Goal: Ask a question: Seek information or help from site administrators or community

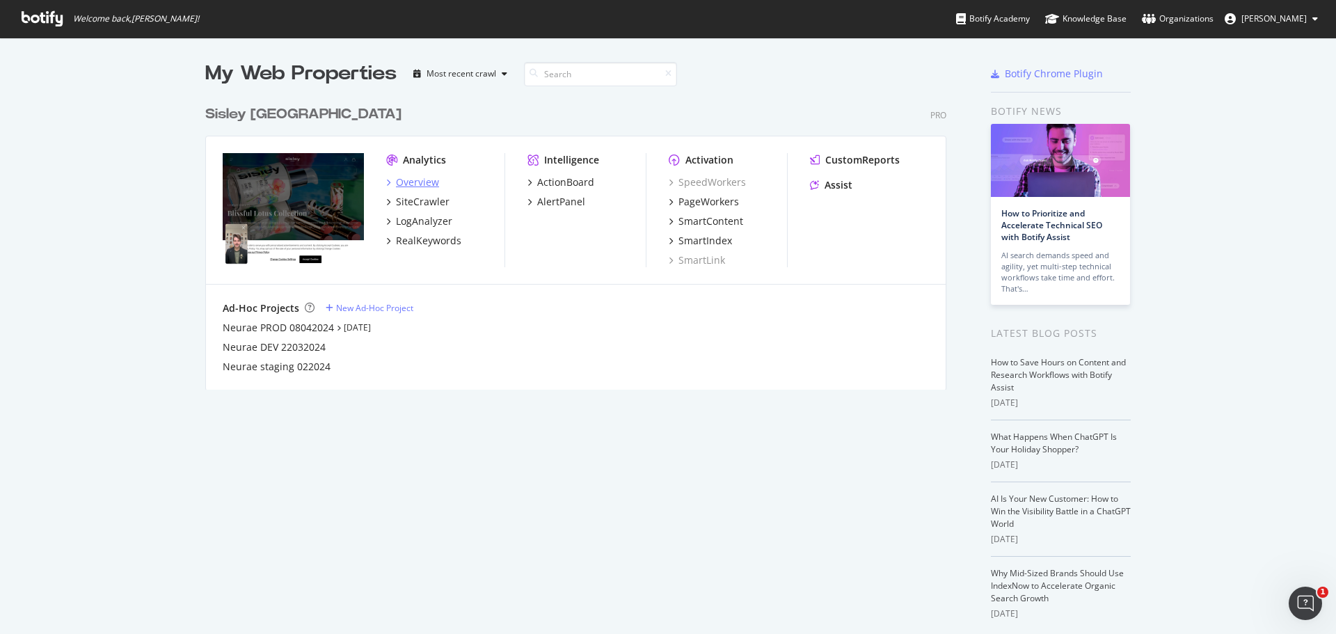
click at [422, 175] on div "Overview" at bounding box center [417, 182] width 43 height 14
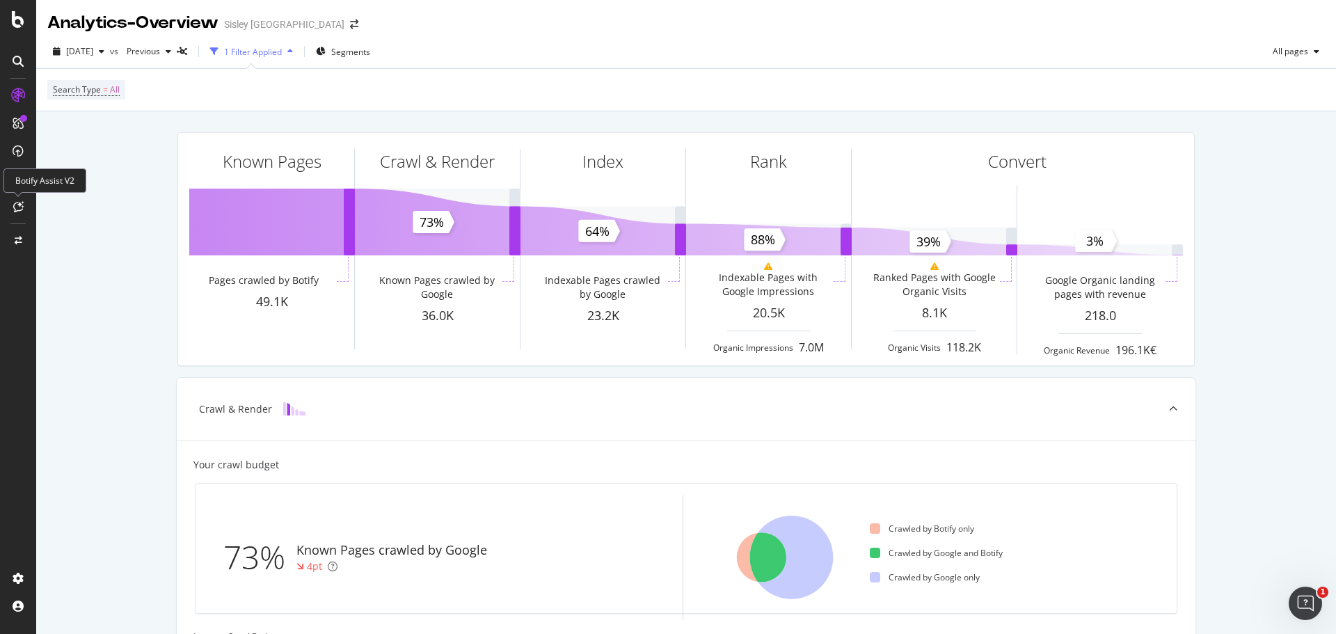
click at [24, 207] on div at bounding box center [18, 207] width 22 height 22
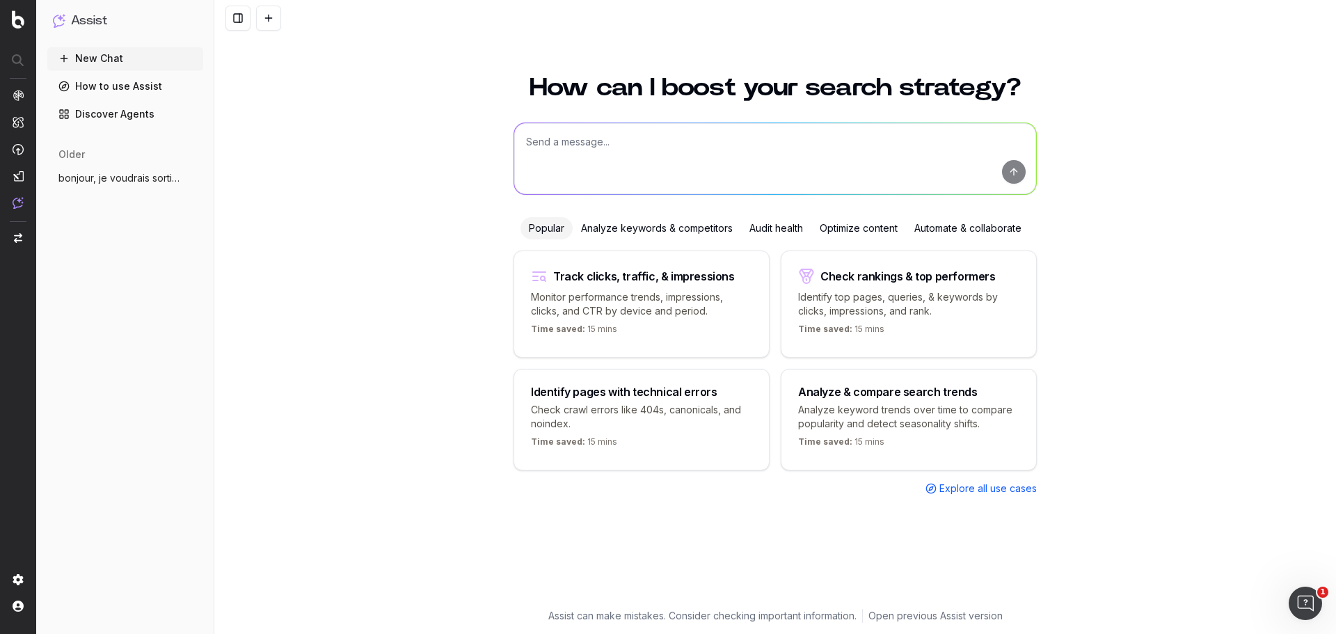
click at [579, 149] on textarea at bounding box center [775, 158] width 522 height 71
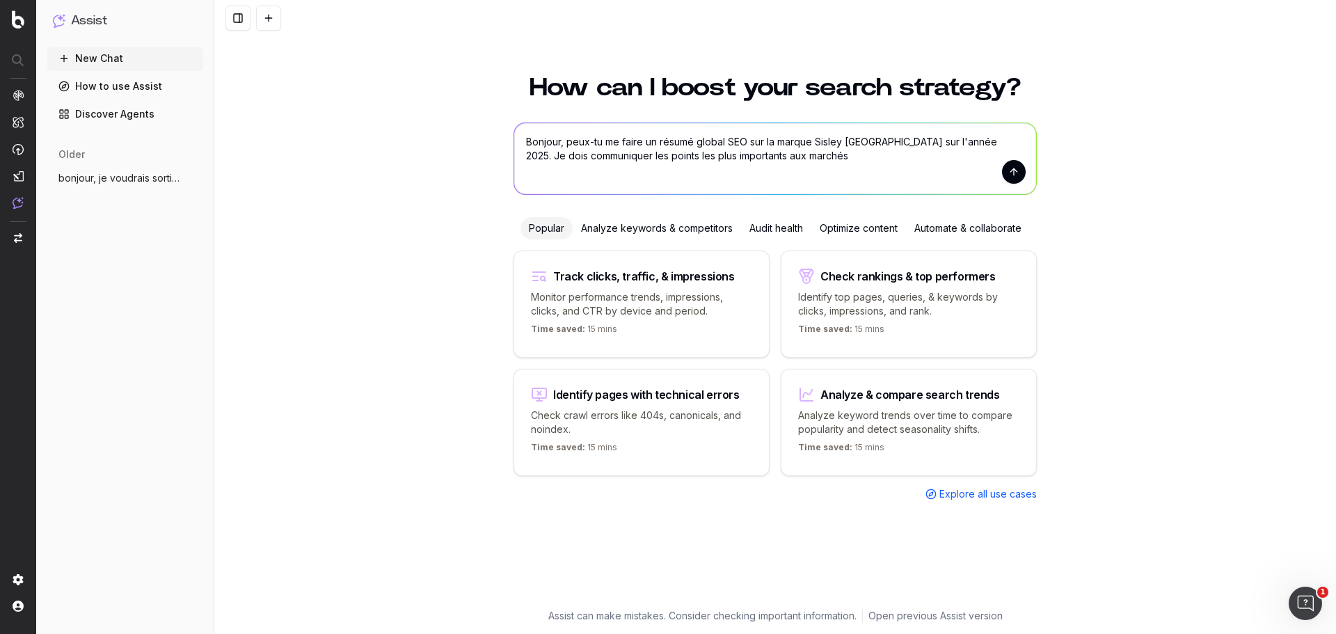
type textarea "Bonjour, peux-tu me faire un résumé global SEO sur la marque Sisley Paris sur l…"
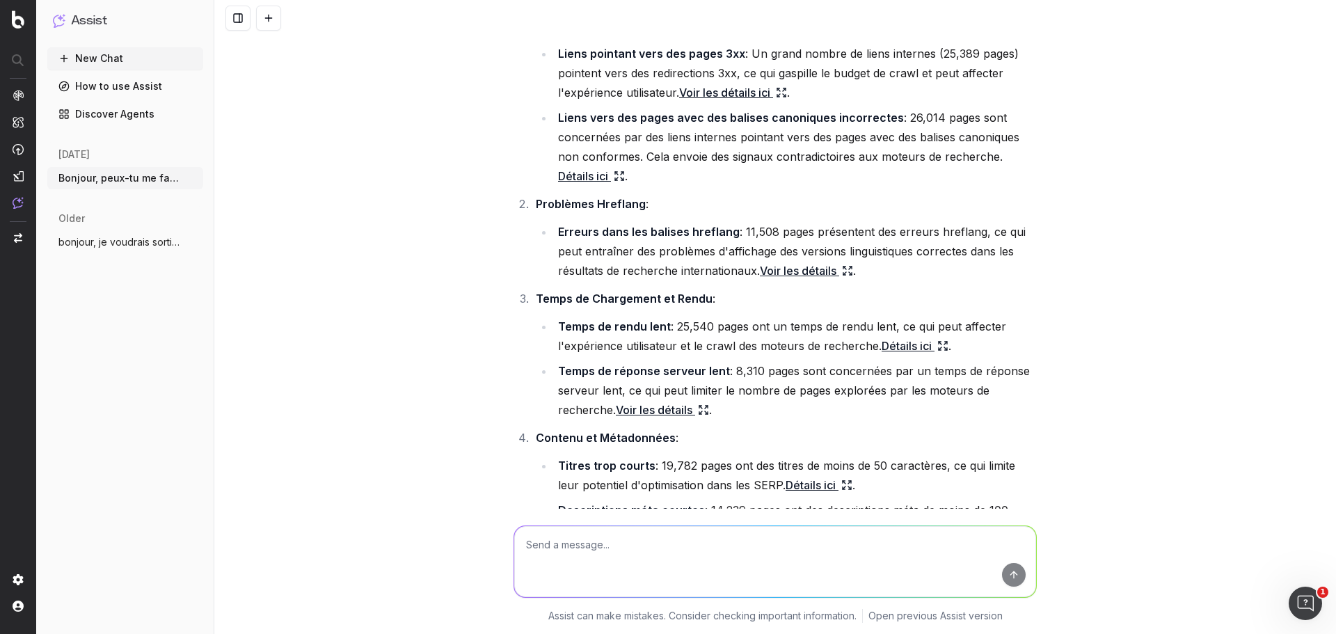
scroll to position [209, 0]
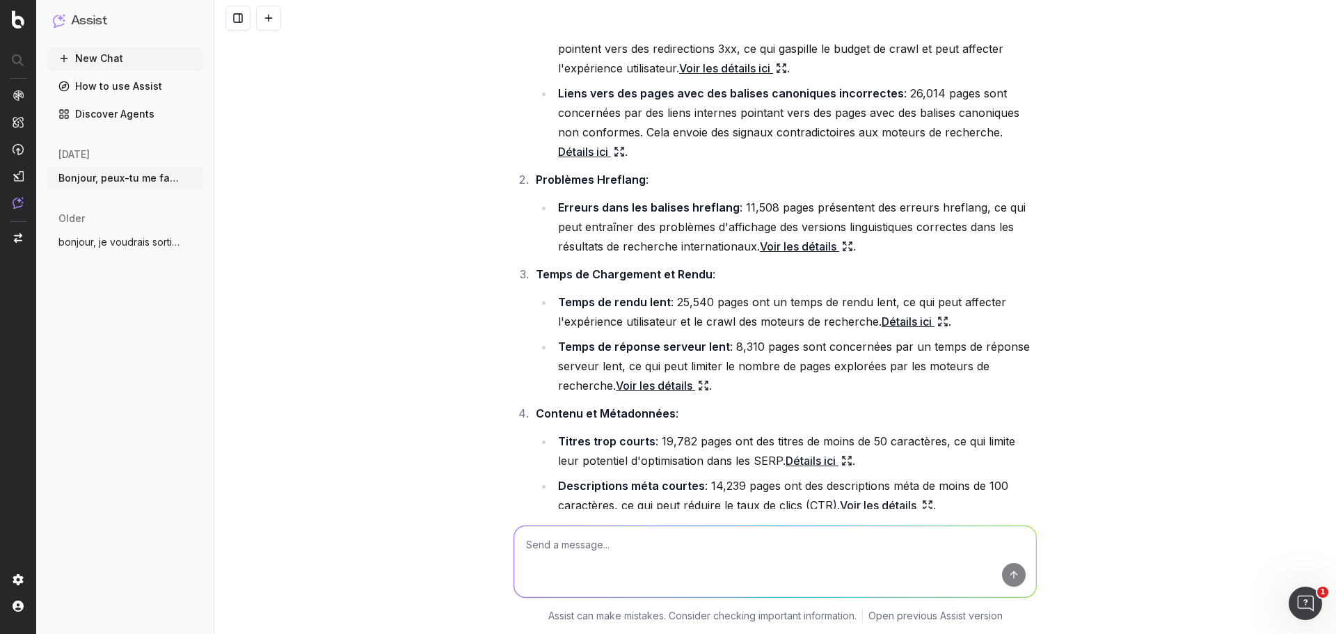
click at [558, 212] on strong "Erreurs dans les balises hreflang" at bounding box center [649, 207] width 182 height 14
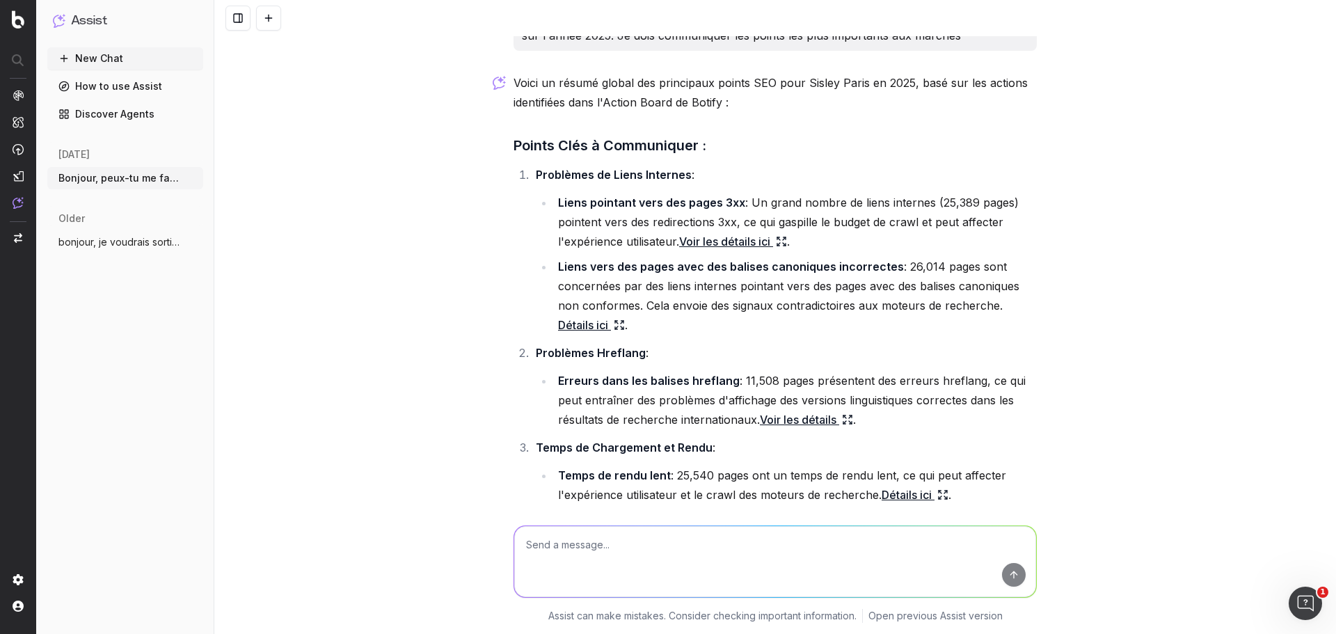
scroll to position [0, 0]
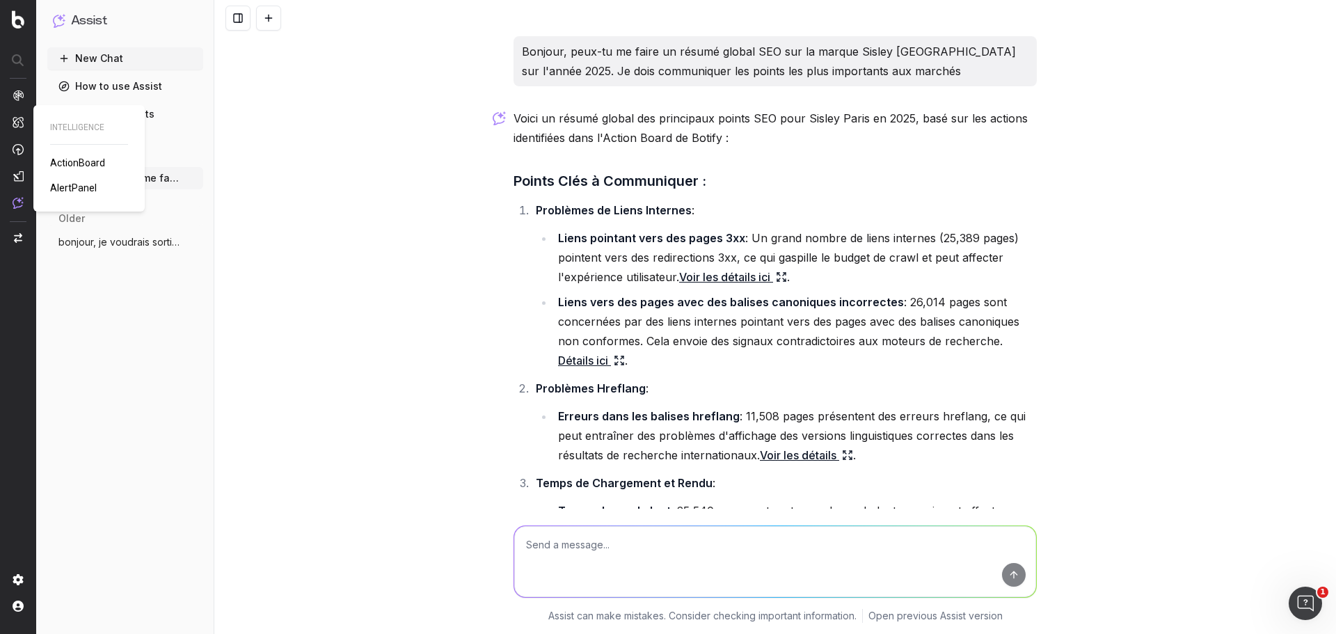
click at [63, 158] on span "ActionBoard" at bounding box center [77, 162] width 55 height 11
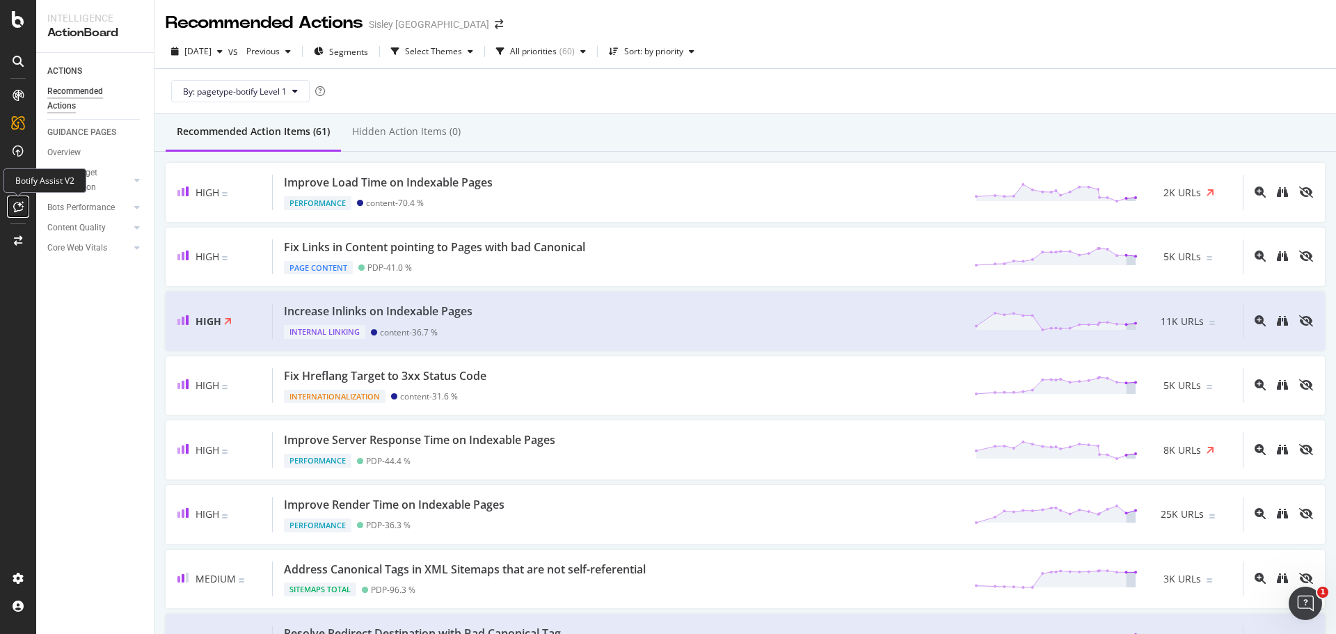
click at [18, 202] on icon at bounding box center [18, 206] width 10 height 11
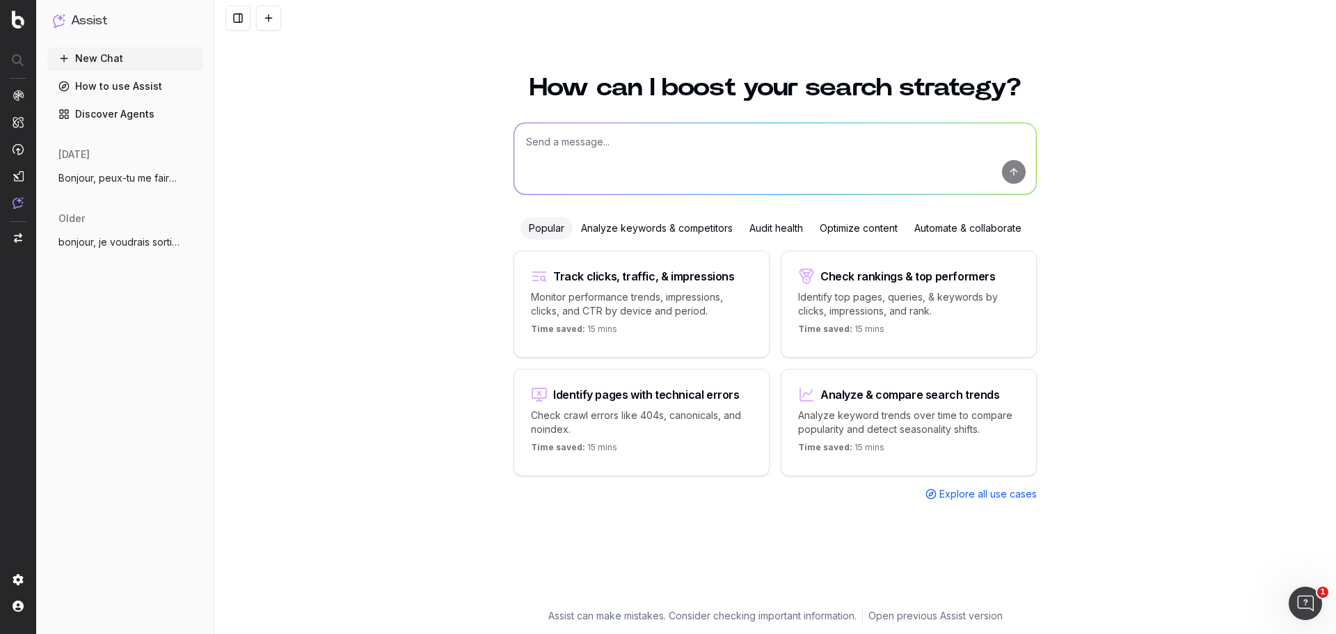
click at [948, 493] on span "Explore all use cases" at bounding box center [987, 494] width 97 height 14
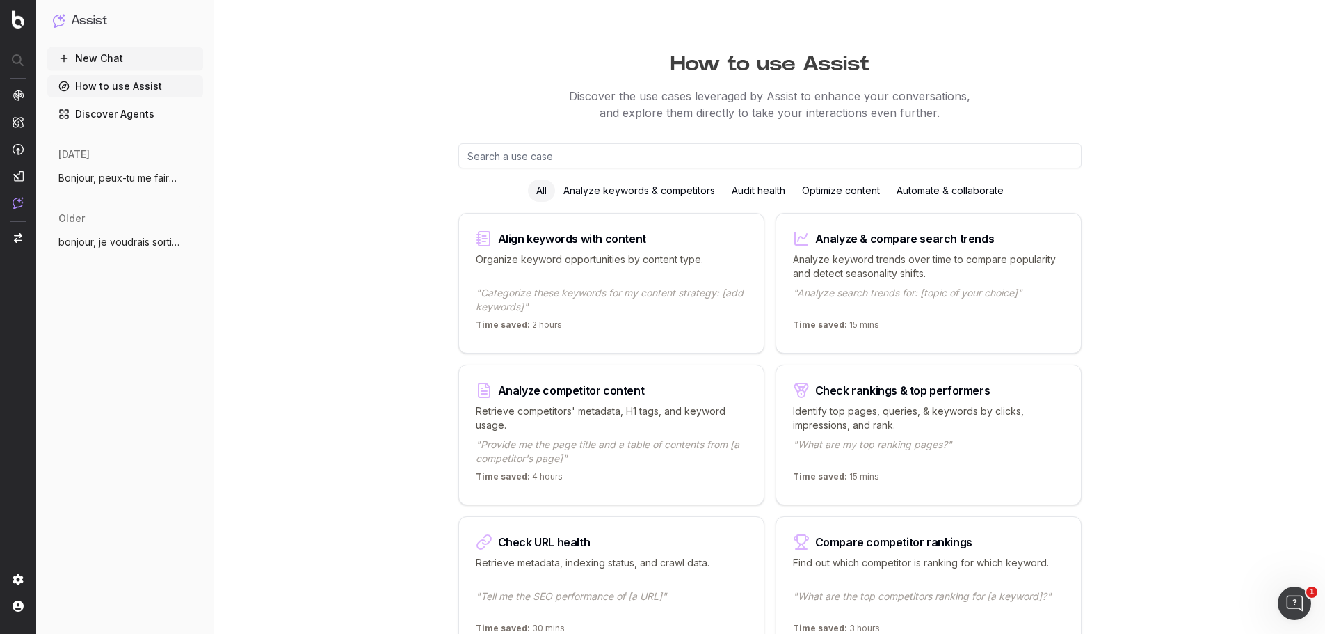
click at [901, 407] on p "Identify top pages, queries, & keywords by clicks, impressions, and rank." at bounding box center [928, 418] width 271 height 28
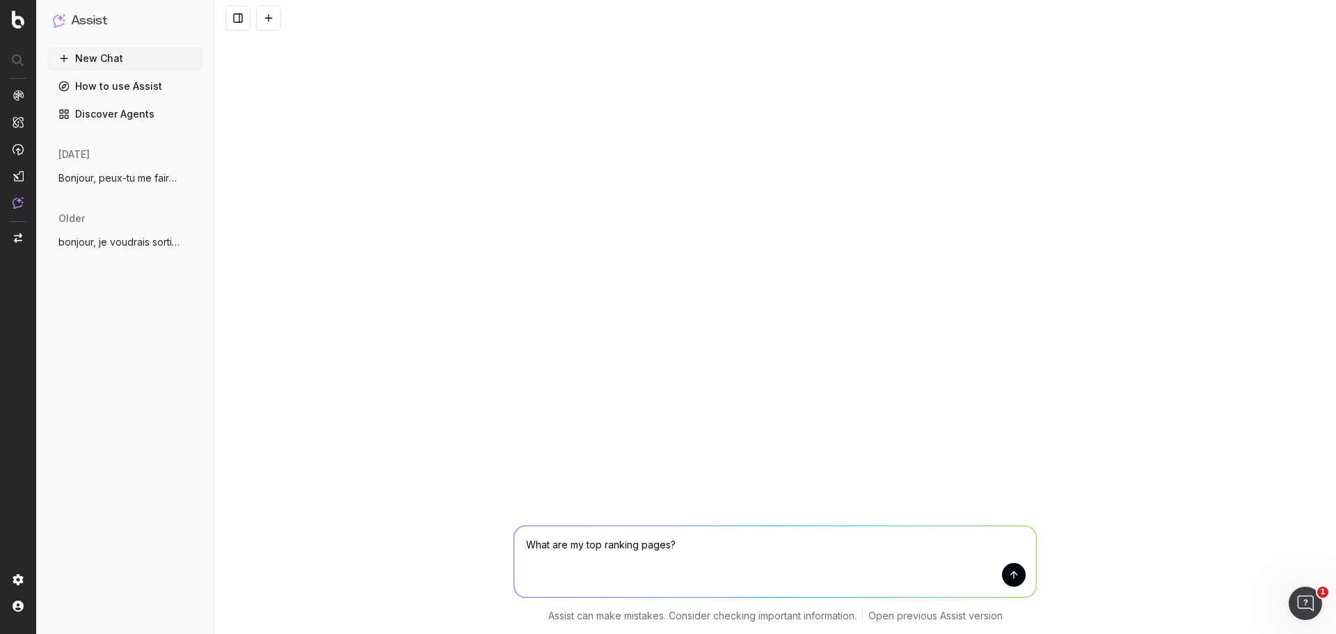
drag, startPoint x: 700, startPoint y: 547, endPoint x: 502, endPoint y: 504, distance: 202.9
click at [484, 532] on div "What are my top ranking pages? What are my top ranking pages? Assist can make m…" at bounding box center [775, 571] width 1122 height 125
click at [97, 53] on button "New Chat" at bounding box center [125, 58] width 156 height 22
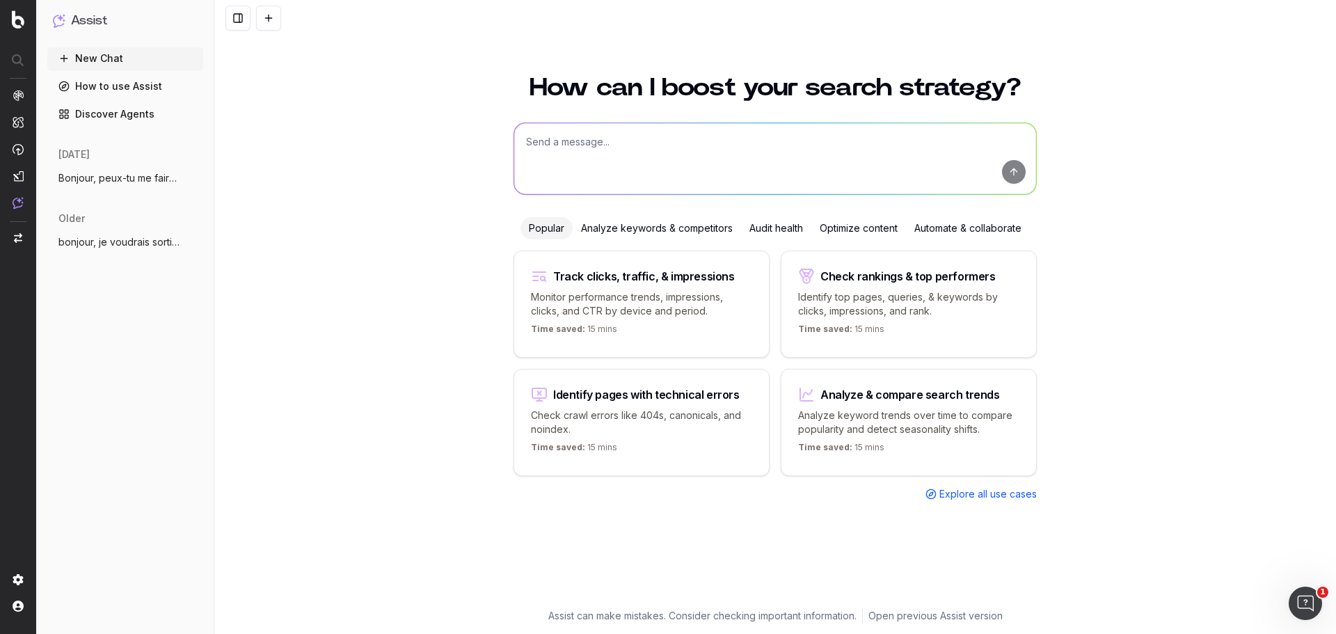
click at [630, 142] on textarea at bounding box center [775, 158] width 522 height 71
type textarea "p"
type textarea "parmi tous les marchés, peux-tu me dire ceux qui performent le mieux, selon les…"
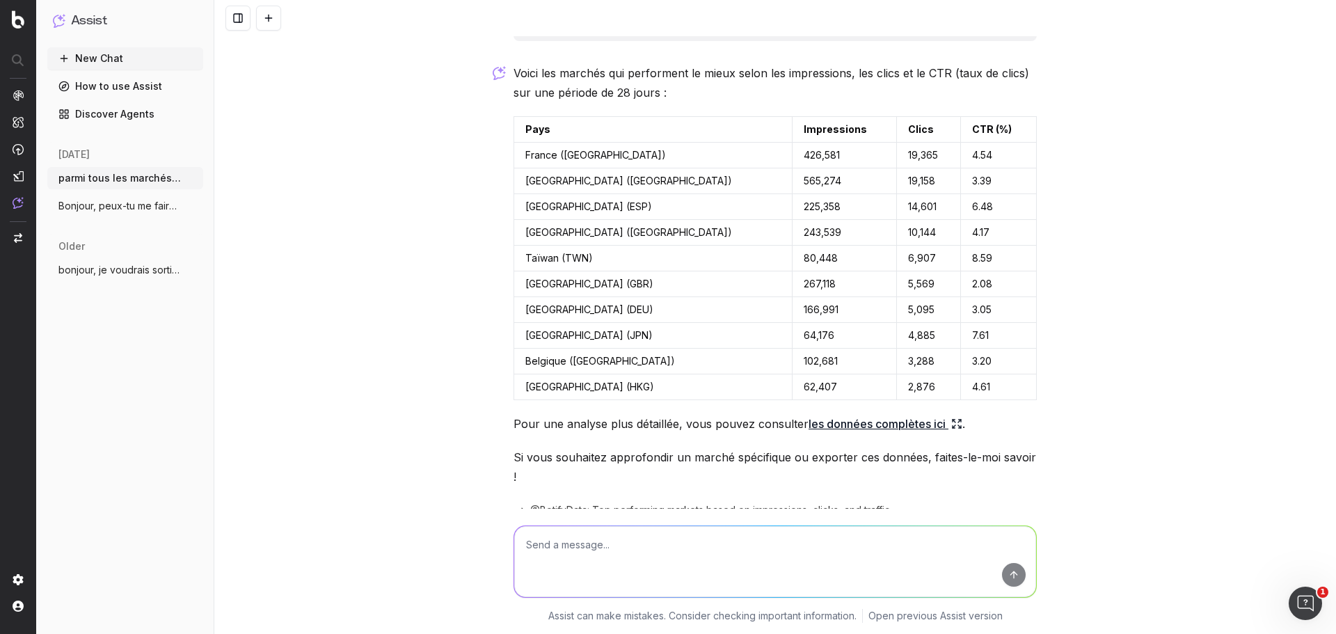
scroll to position [70, 0]
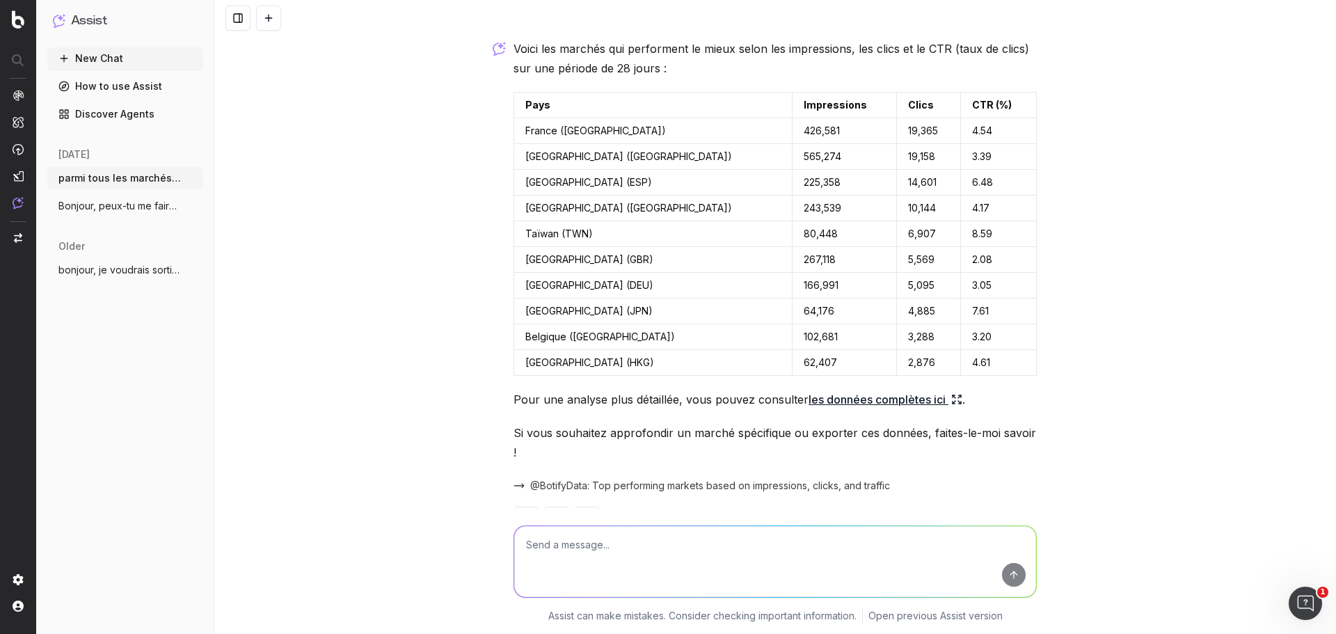
click at [618, 550] on textarea at bounding box center [775, 561] width 522 height 71
type textarea "re"
click at [591, 552] on textarea "re" at bounding box center [775, 561] width 522 height 71
drag, startPoint x: 552, startPoint y: 548, endPoint x: 513, endPoint y: 551, distance: 39.8
click at [514, 551] on textarea "re" at bounding box center [775, 561] width 522 height 71
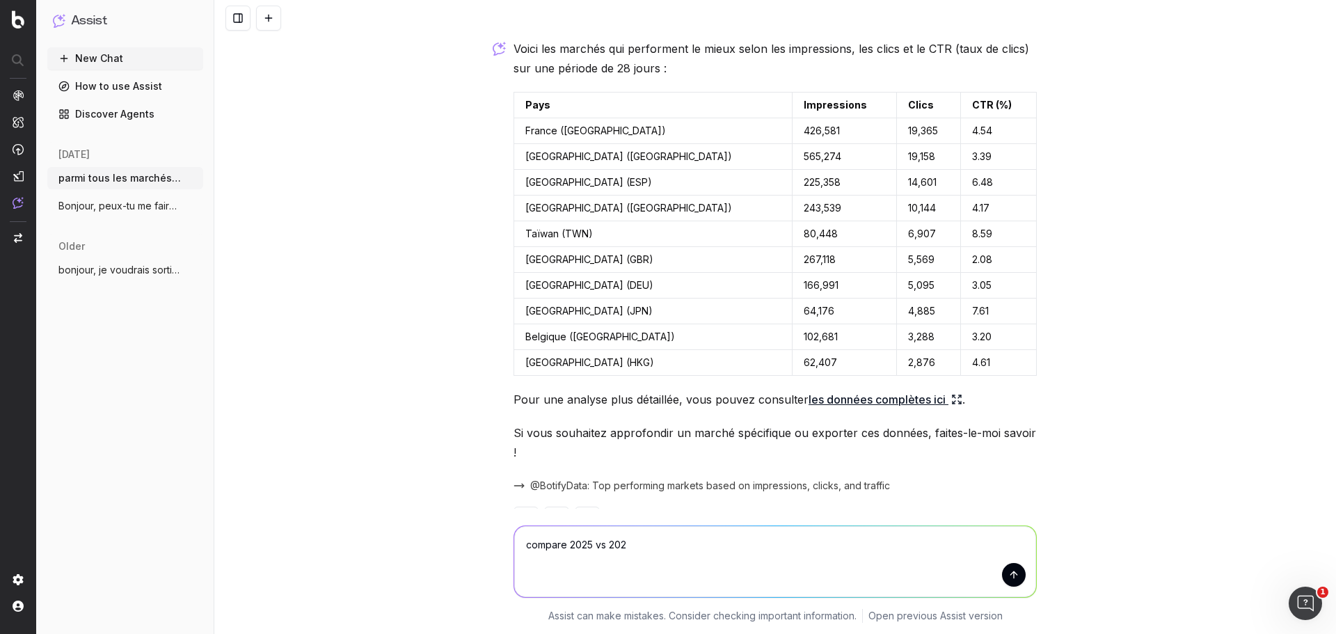
type textarea "compare 2025 vs 2024"
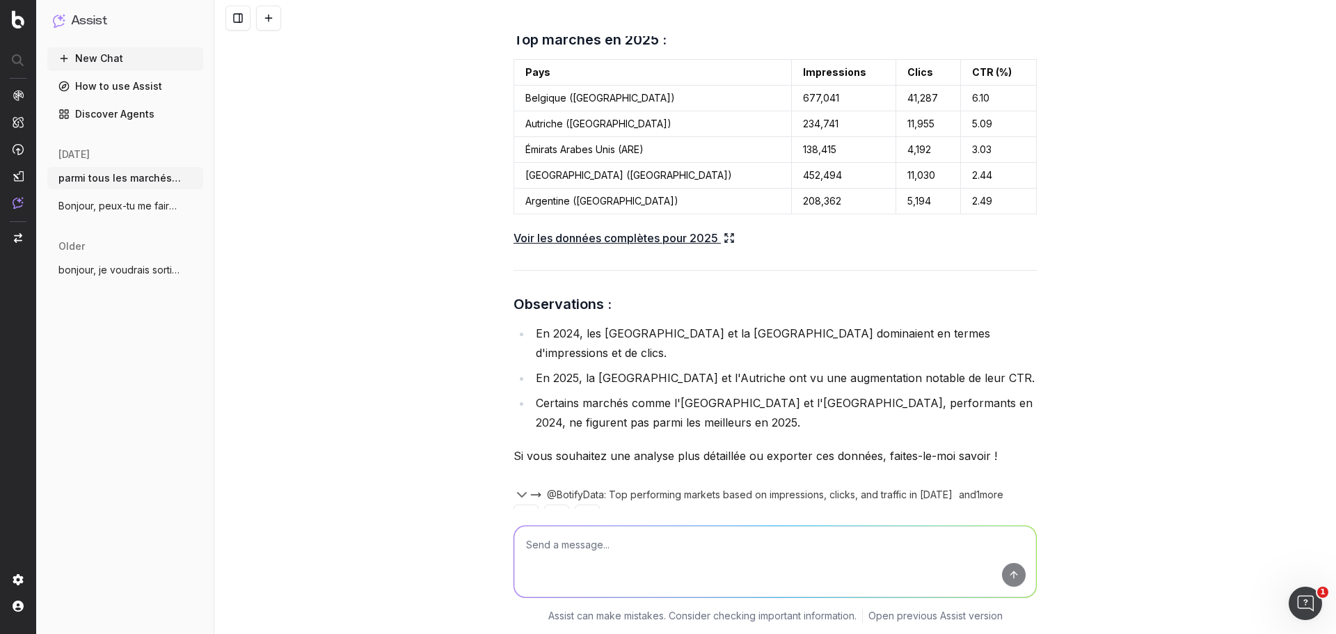
scroll to position [978, 0]
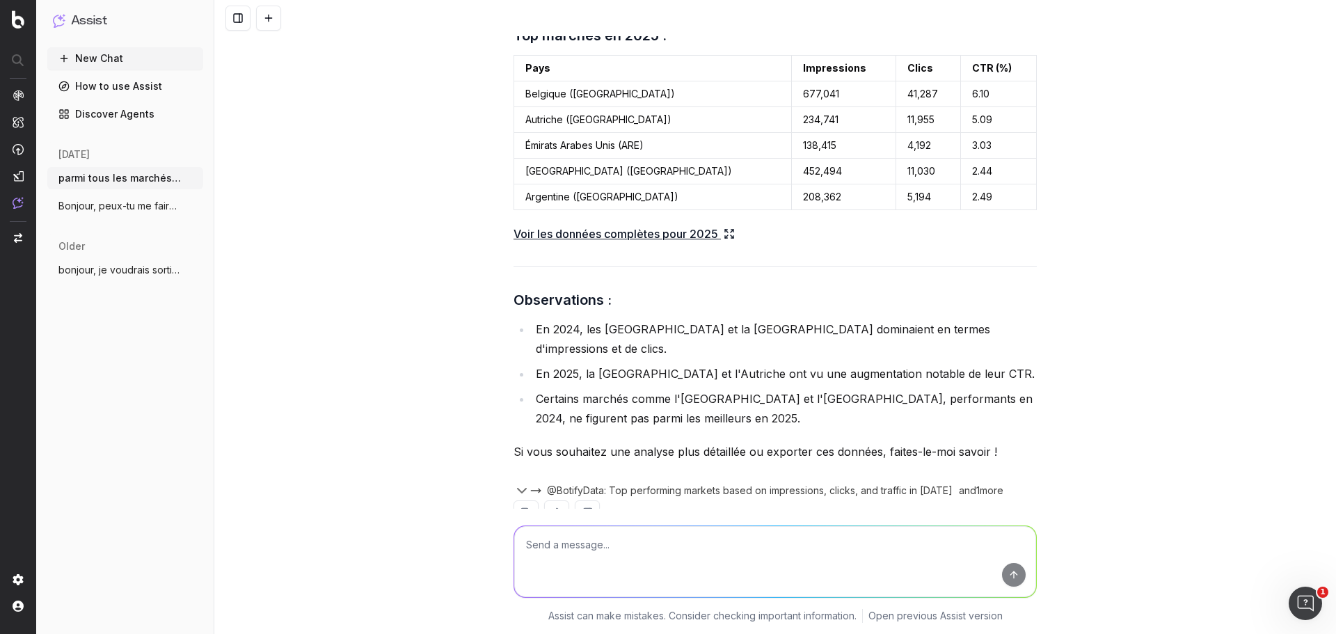
click at [716, 559] on textarea at bounding box center [775, 561] width 522 height 71
type textarea "mais tu regardes sur tous les keywords confondus ?"
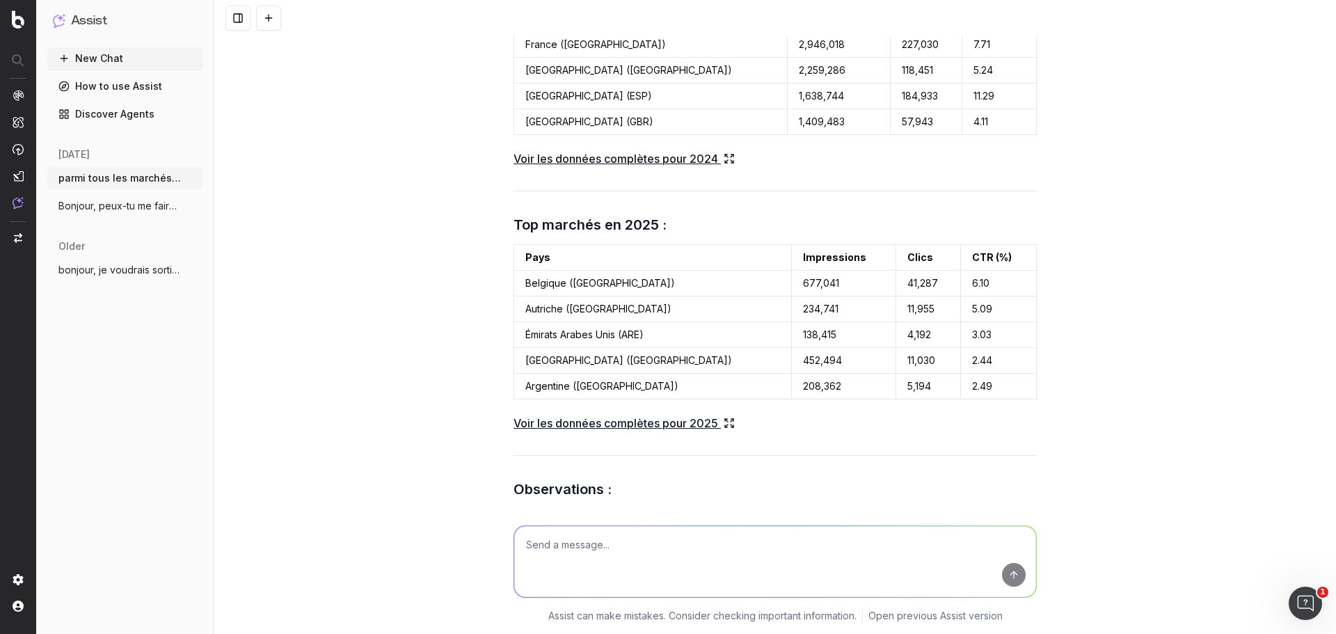
scroll to position [858, 0]
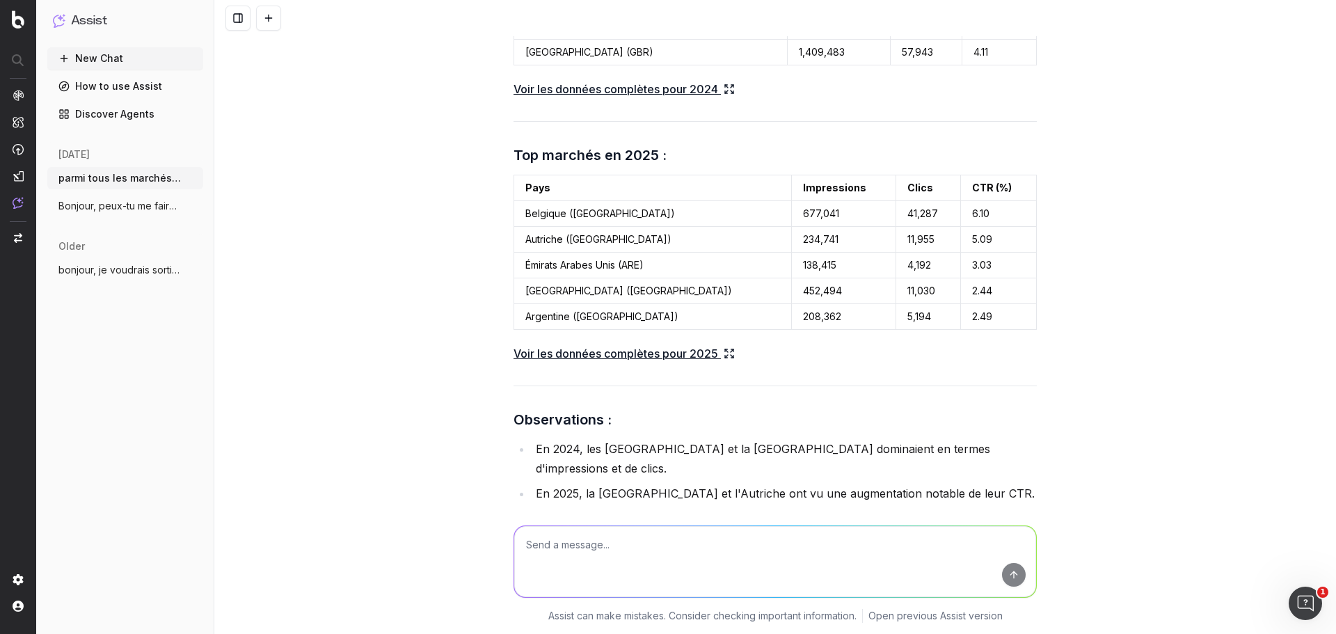
click at [628, 344] on link "Voir les données complètes pour 2025" at bounding box center [623, 353] width 221 height 19
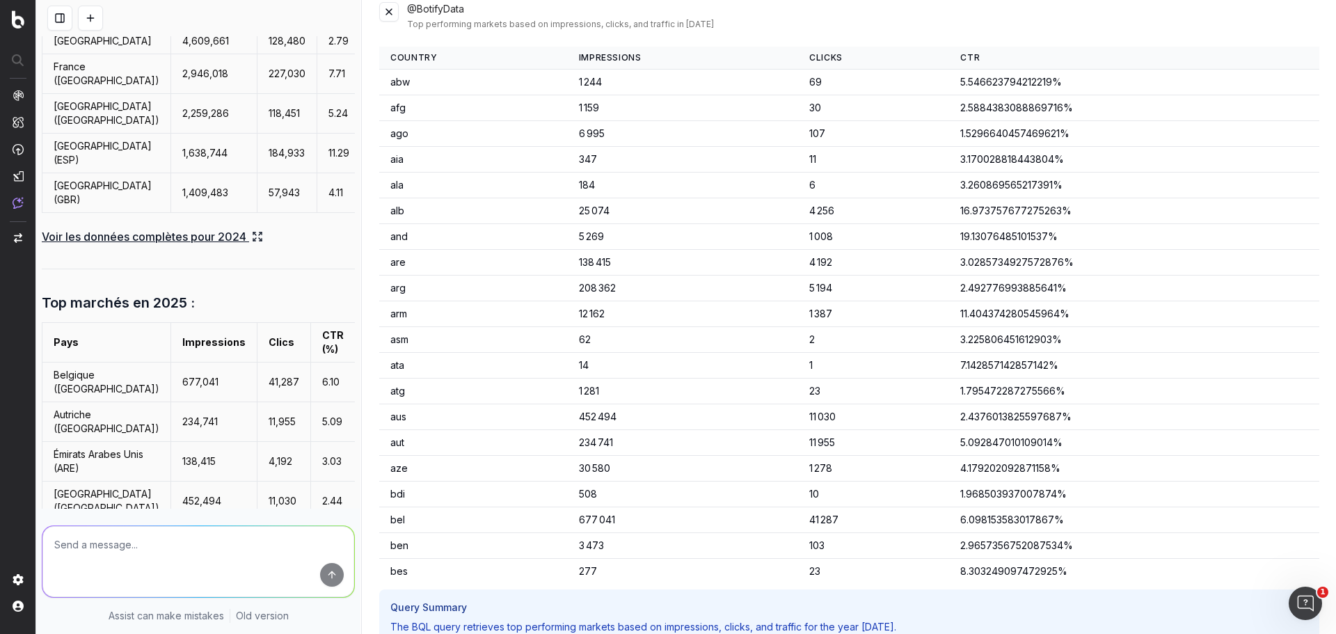
scroll to position [0, 0]
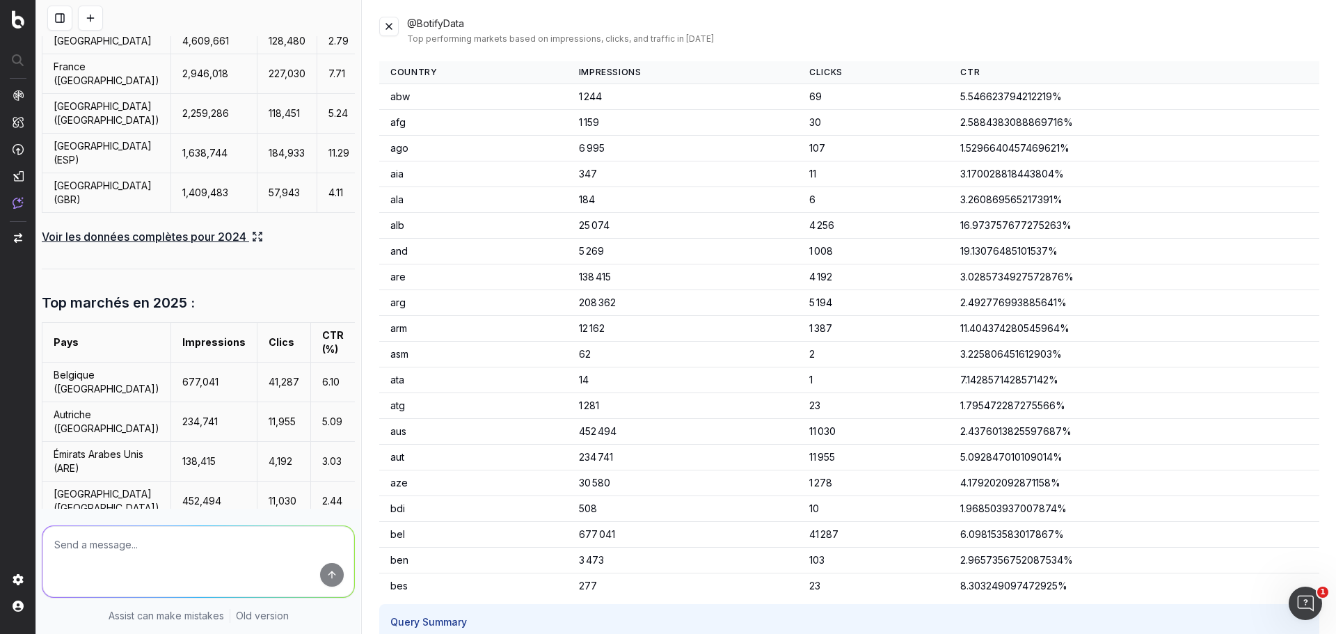
click at [105, 533] on textarea at bounding box center [198, 561] width 312 height 71
type textarea "c'est quoi ces pays là abw"
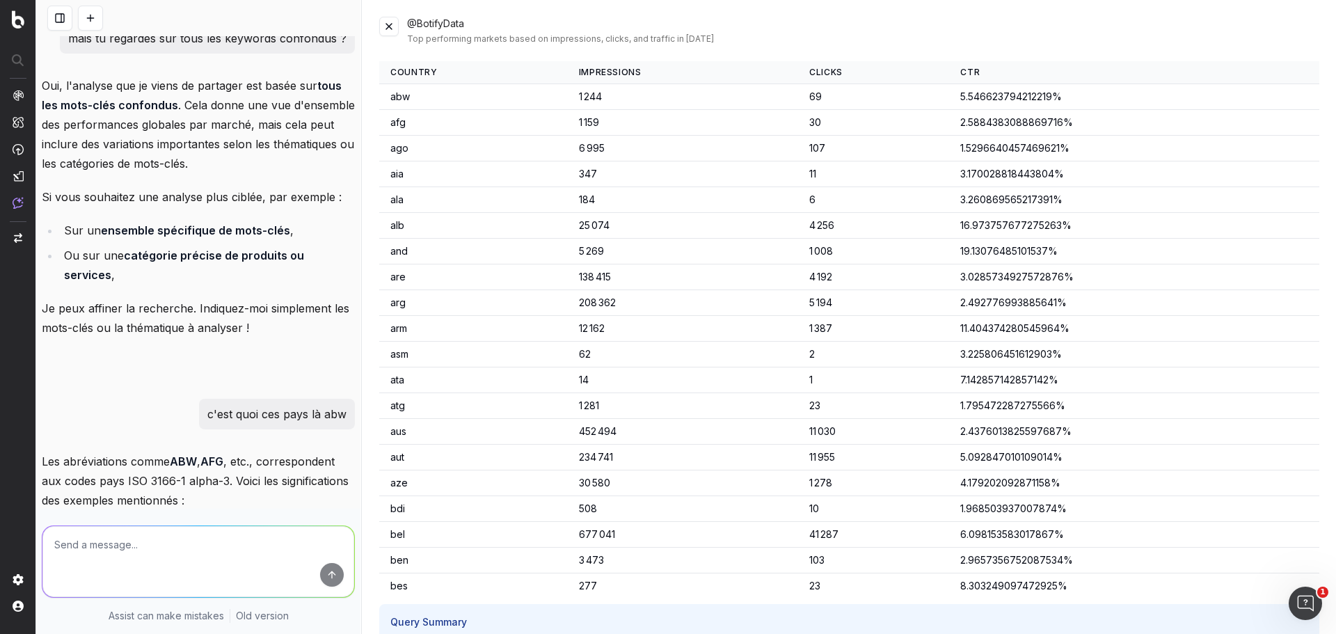
scroll to position [1960, 0]
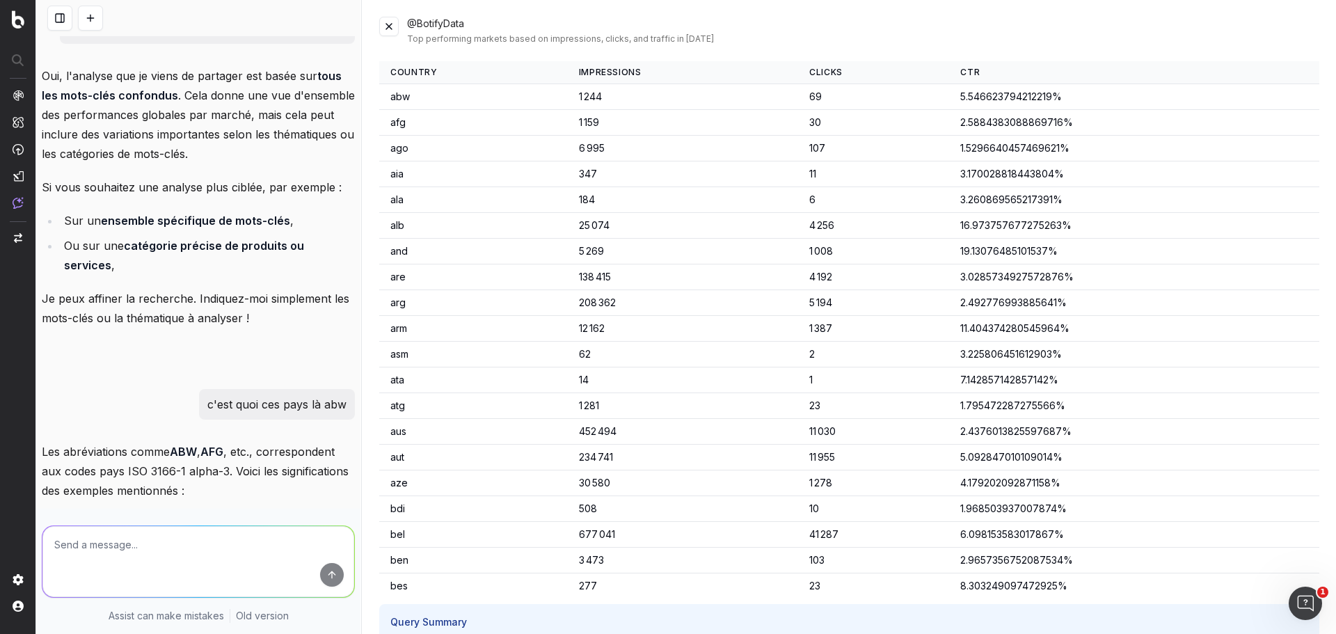
click at [152, 536] on textarea at bounding box center [198, 561] width 312 height 71
type textarea "Sisley n'est pas desss"
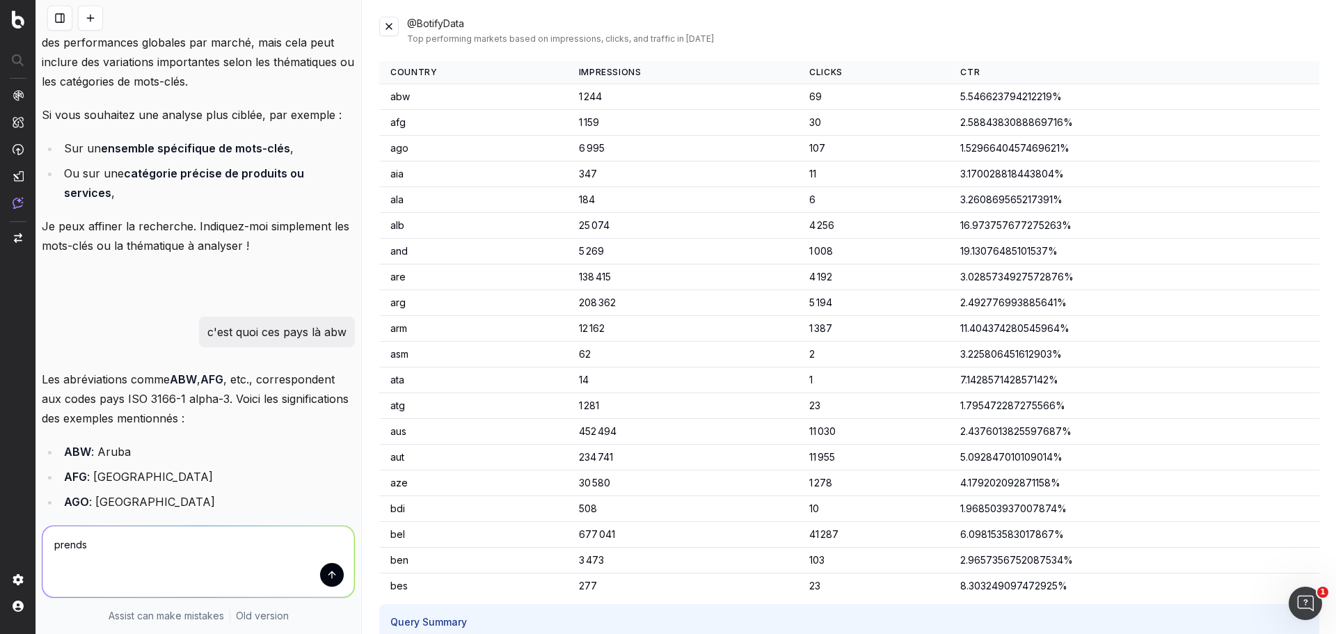
scroll to position [2302, 0]
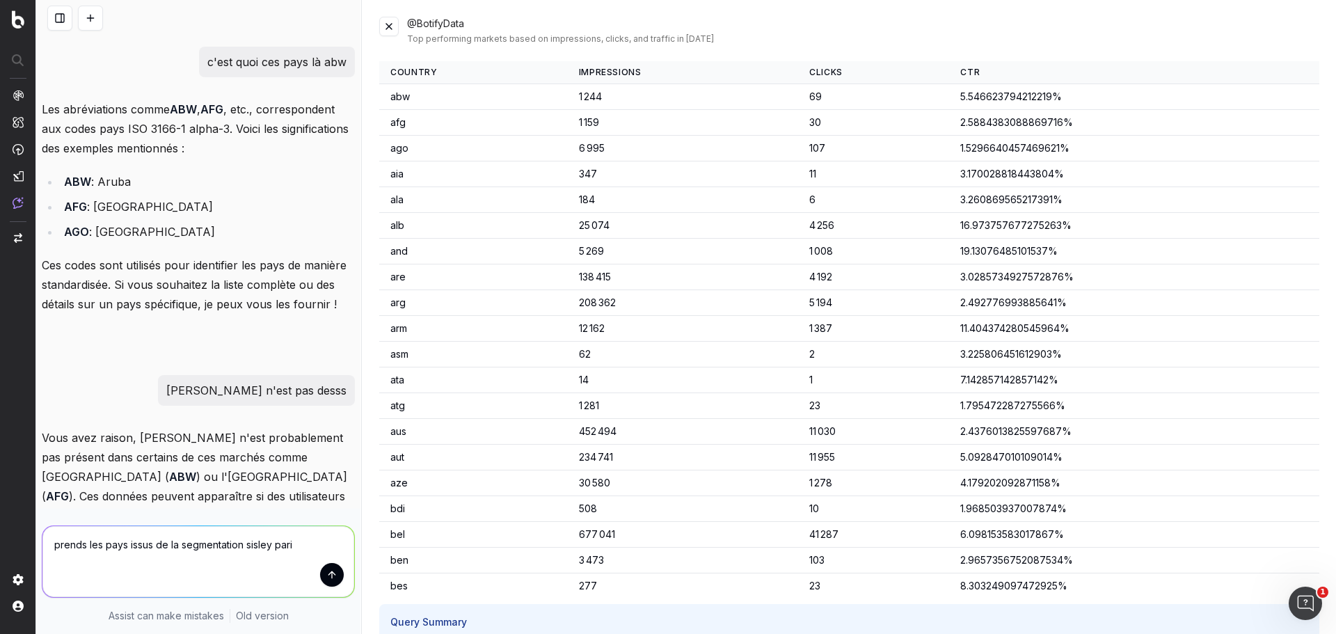
type textarea "prends les pays issus de la segmentation sisley paris"
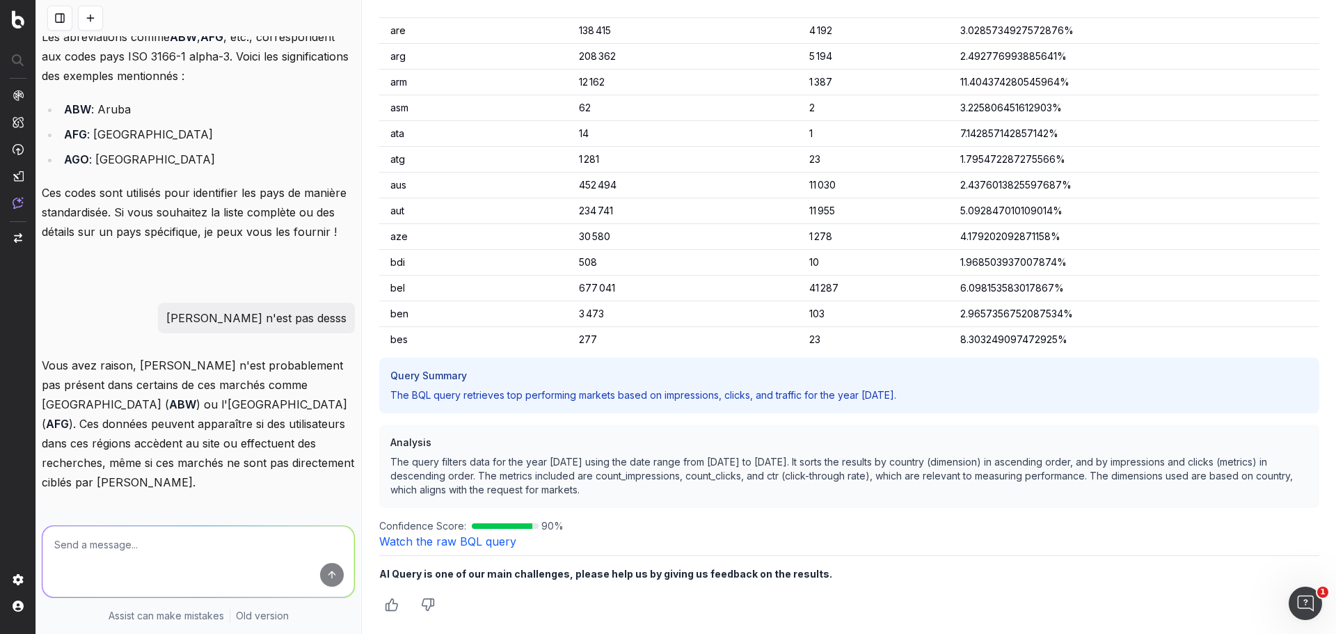
scroll to position [3182, 0]
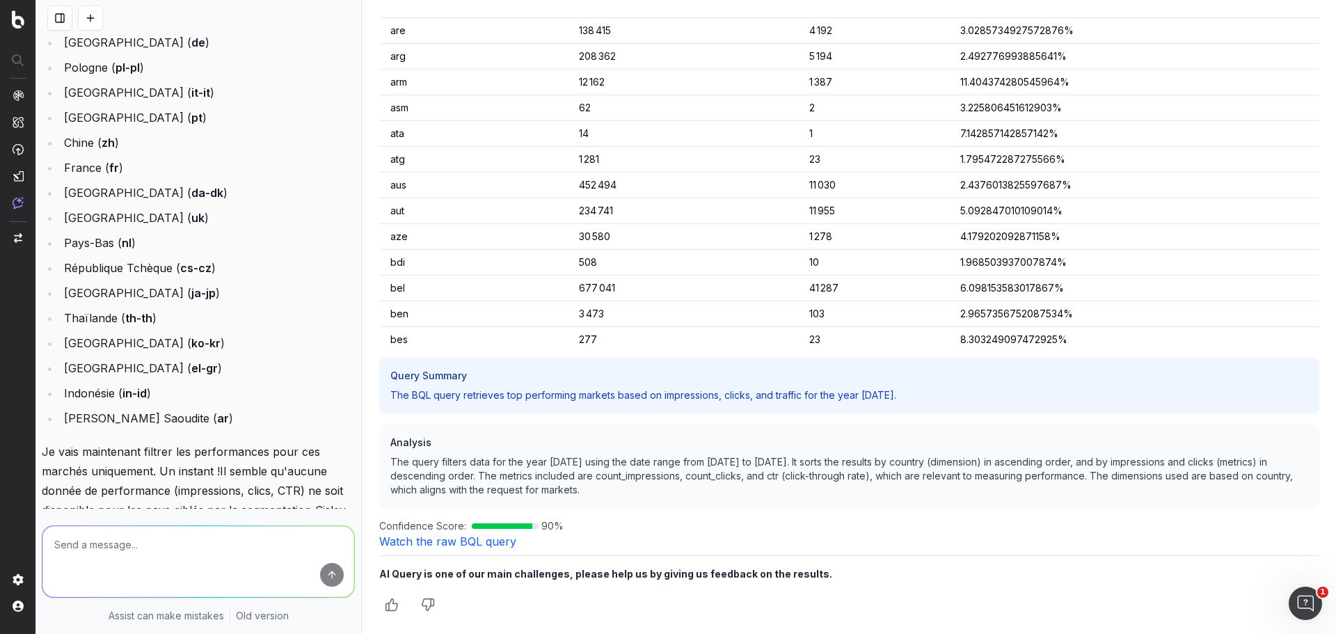
click at [180, 546] on textarea at bounding box center [198, 561] width 312 height 71
type textarea "fais moi tous les pas où il y a sisley pairs"
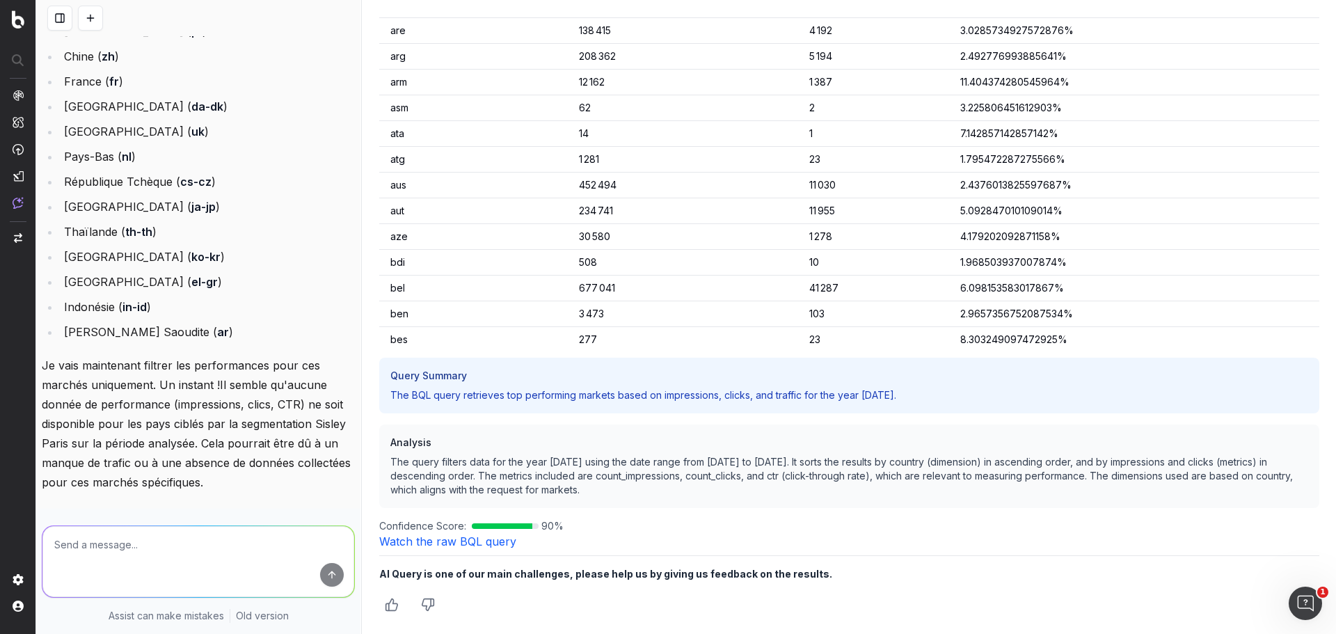
scroll to position [3535, 0]
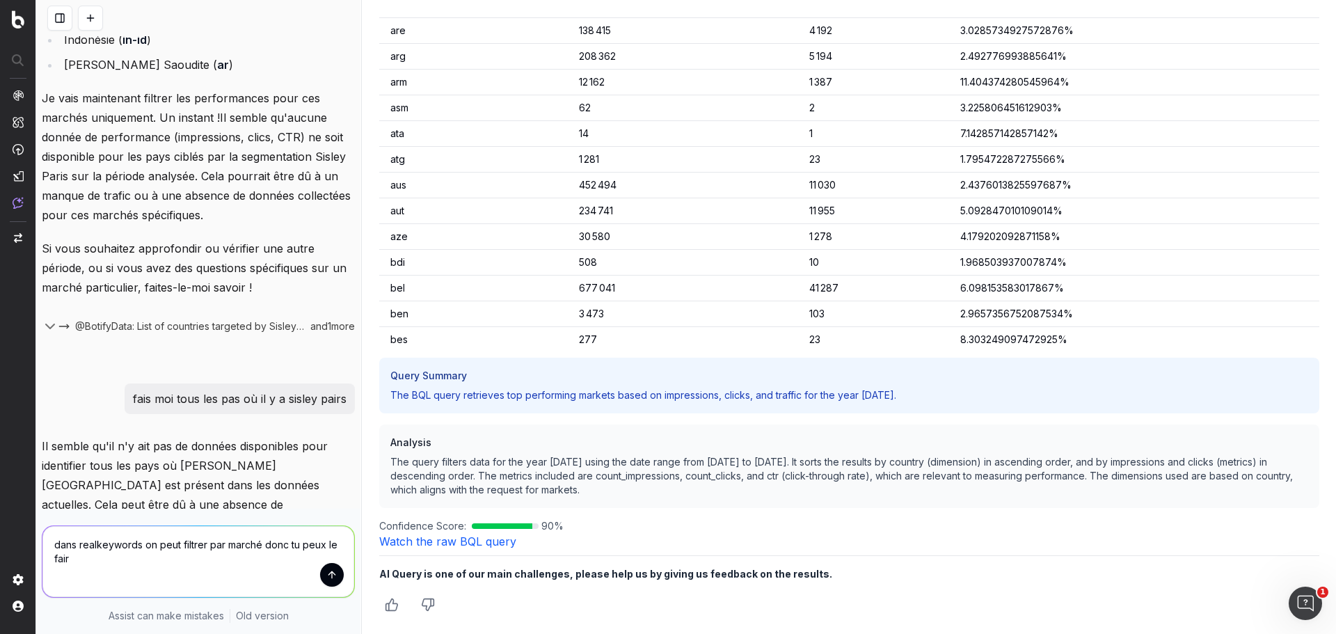
type textarea "dans realkeywords on peut filtrer par marché donc tu peux le faire"
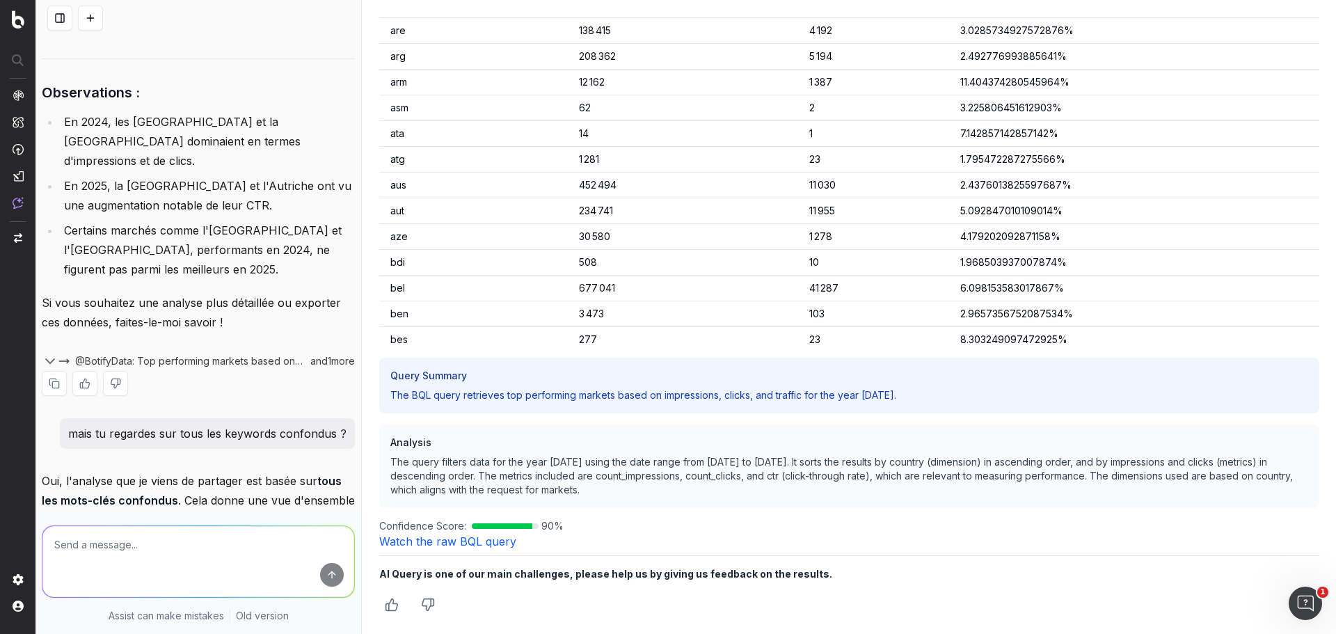
scroll to position [1403, 0]
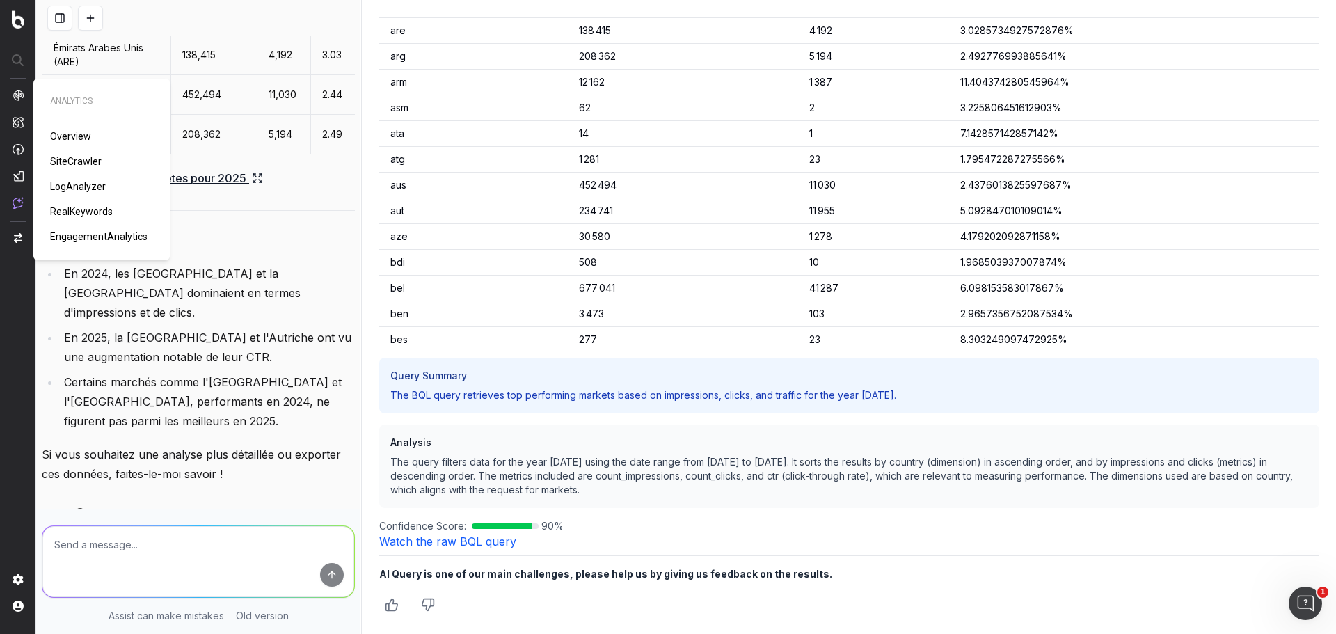
click at [89, 213] on span "RealKeywords" at bounding box center [81, 211] width 63 height 11
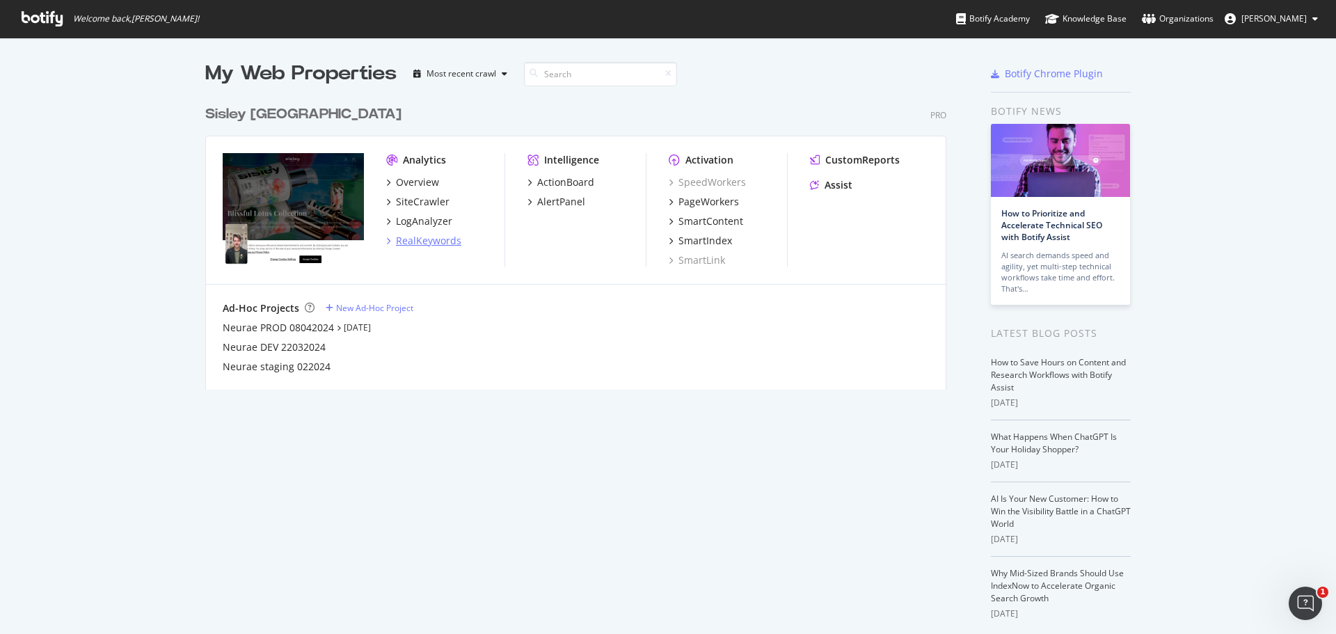
click at [445, 240] on div "RealKeywords" at bounding box center [428, 241] width 65 height 14
